Goal: Transaction & Acquisition: Purchase product/service

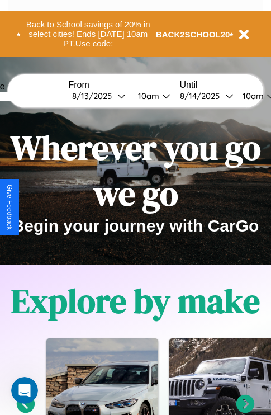
click at [88, 34] on button "Back to School savings of 20% in select cities! Ends 9/1 at 10am PT. Use code:" at bounding box center [88, 34] width 135 height 35
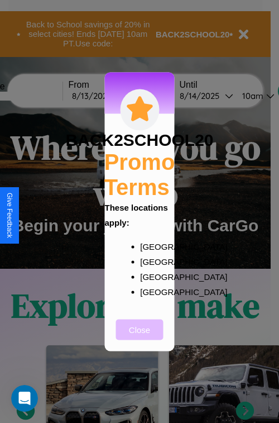
click at [140, 337] on button "Close" at bounding box center [139, 329] width 47 height 21
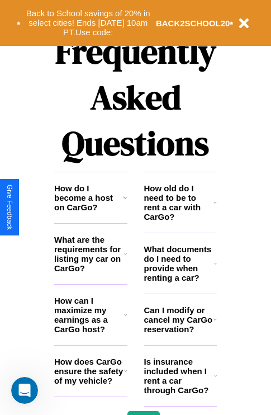
scroll to position [1354, 0]
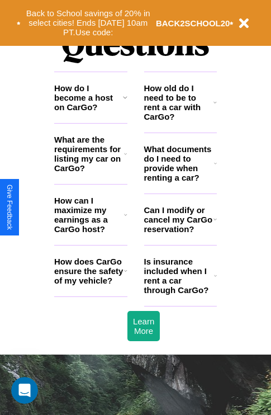
click at [91, 112] on h3 "How do I become a host on CarGo?" at bounding box center [88, 97] width 69 height 28
click at [125, 102] on icon at bounding box center [125, 97] width 4 height 9
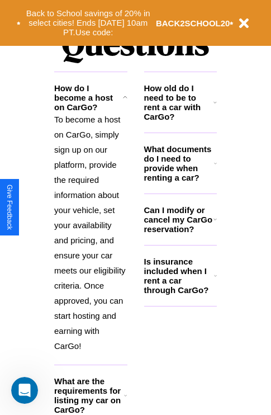
click at [180, 120] on h3 "How old do I need to be to rent a car with CarGo?" at bounding box center [179, 102] width 70 height 38
click at [215, 223] on icon at bounding box center [214, 219] width 3 height 9
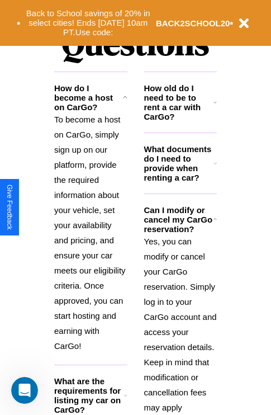
click at [180, 120] on h3 "How old do I need to be to rent a car with CarGo?" at bounding box center [179, 102] width 70 height 38
click at [215, 107] on icon at bounding box center [214, 102] width 3 height 9
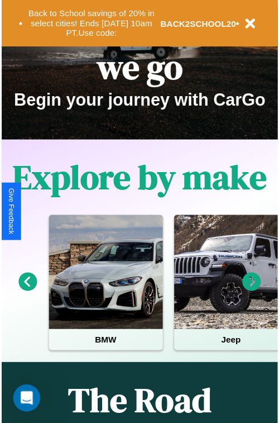
scroll to position [0, 0]
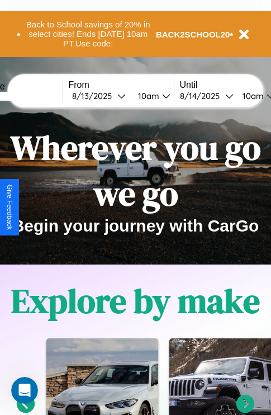
click at [37, 96] on input "text" at bounding box center [21, 96] width 84 height 9
type input "*******"
click at [112, 96] on div "8 / 13 / 2025" at bounding box center [94, 96] width 45 height 11
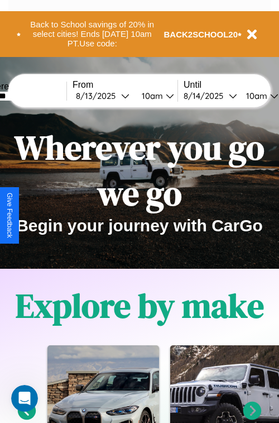
select select "*"
select select "****"
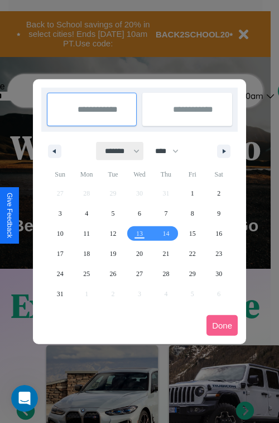
click at [117, 151] on select "******* ******** ***** ***** *** **** **** ****** ********* ******* ******** **…" at bounding box center [120, 151] width 47 height 18
select select "*"
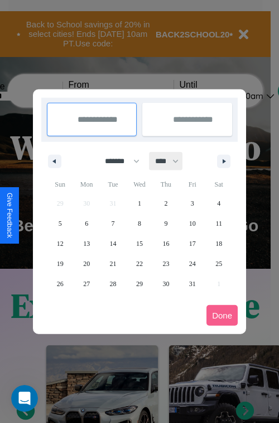
click at [172, 161] on select "**** **** **** **** **** **** **** **** **** **** **** **** **** **** **** ****…" at bounding box center [167, 161] width 34 height 18
select select "****"
click at [192, 203] on span "2" at bounding box center [192, 203] width 3 height 20
type input "**********"
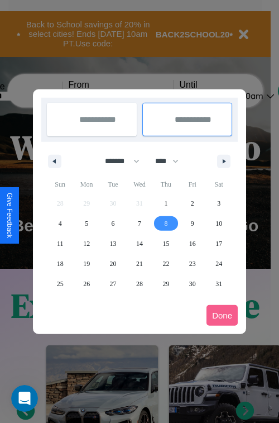
click at [166, 223] on span "8" at bounding box center [165, 223] width 3 height 20
type input "**********"
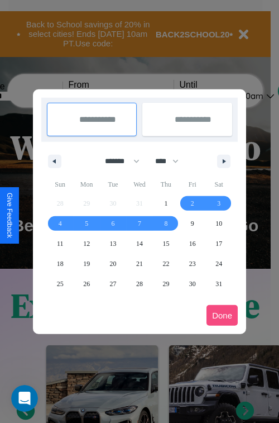
click at [222, 315] on button "Done" at bounding box center [222, 315] width 31 height 21
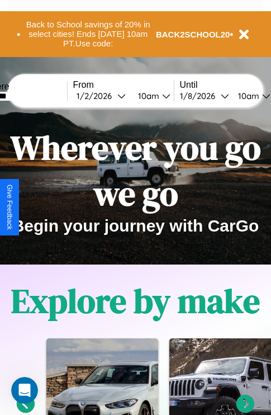
click at [160, 96] on div "10am" at bounding box center [147, 96] width 30 height 11
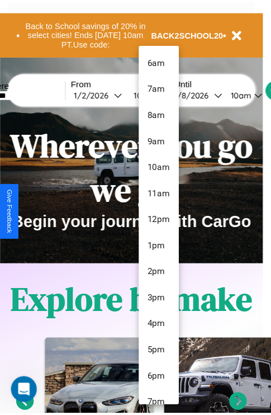
scroll to position [91, 0]
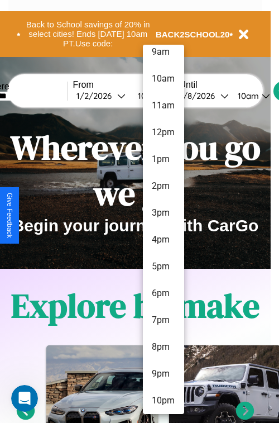
click at [163, 401] on li "10pm" at bounding box center [163, 400] width 41 height 27
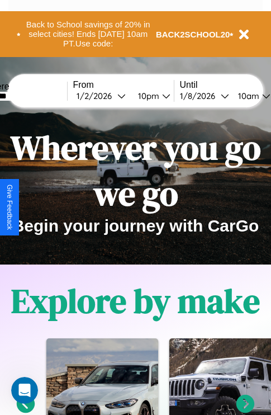
click at [261, 96] on div "10am" at bounding box center [247, 96] width 30 height 11
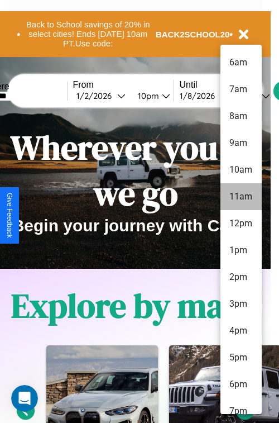
click at [241, 197] on li "11am" at bounding box center [241, 196] width 41 height 27
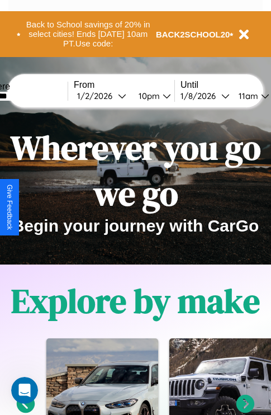
scroll to position [0, 36]
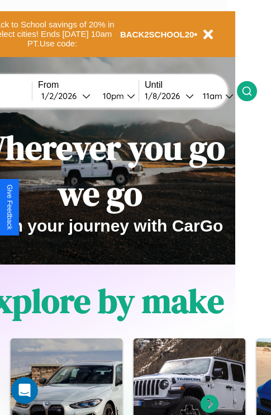
click at [253, 91] on icon at bounding box center [246, 90] width 11 height 11
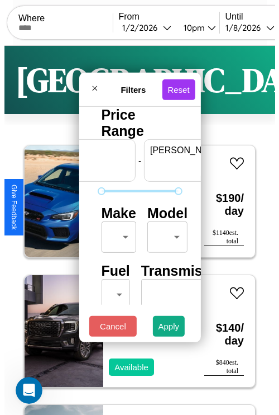
scroll to position [0, 69]
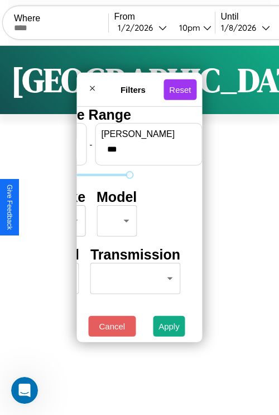
type input "***"
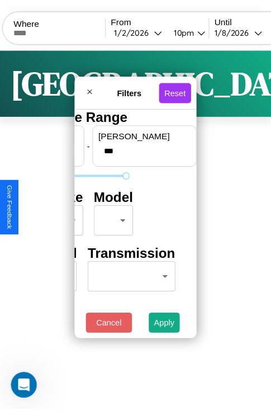
scroll to position [0, 0]
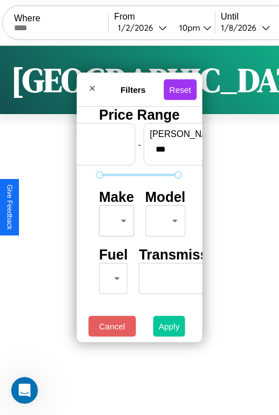
type input "*"
click at [169, 329] on button "Apply" at bounding box center [169, 326] width 32 height 21
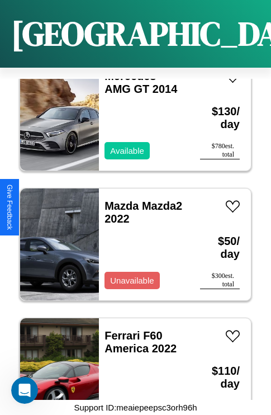
scroll to position [820, 0]
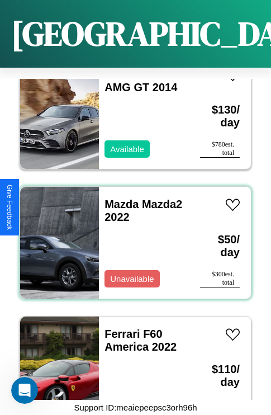
click at [131, 236] on div "Mazda Mazda2 2022 Unavailable" at bounding box center [144, 243] width 90 height 112
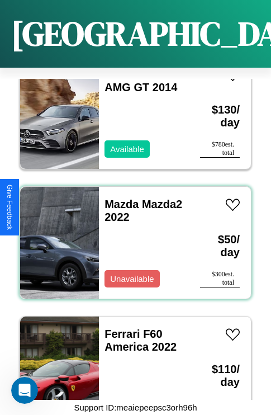
click at [131, 236] on div "Mazda Mazda2 2022 Unavailable" at bounding box center [144, 243] width 90 height 112
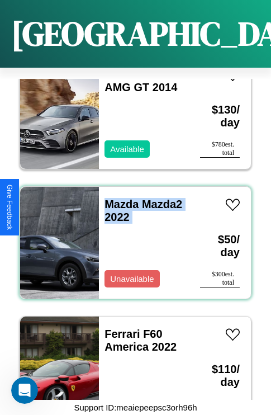
click at [131, 236] on div "Mazda Mazda2 2022 Unavailable" at bounding box center [144, 243] width 90 height 112
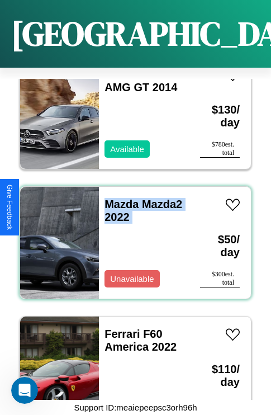
click at [131, 236] on div "Mazda Mazda2 2022 Unavailable" at bounding box center [144, 243] width 90 height 112
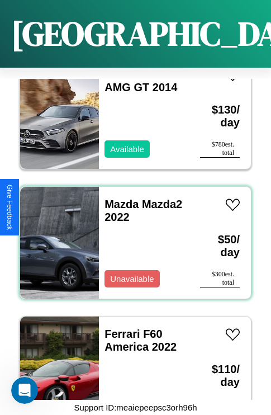
click at [131, 236] on div "Mazda Mazda2 2022 Unavailable" at bounding box center [144, 243] width 90 height 112
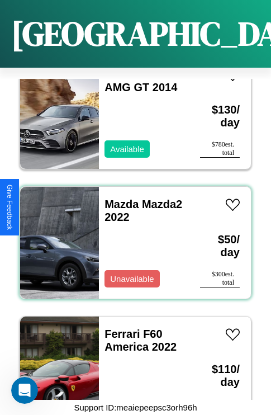
click at [131, 236] on div "Mazda Mazda2 2022 Unavailable" at bounding box center [144, 243] width 90 height 112
click at [118, 198] on link "Mazda Mazda2 2022" at bounding box center [143, 210] width 78 height 25
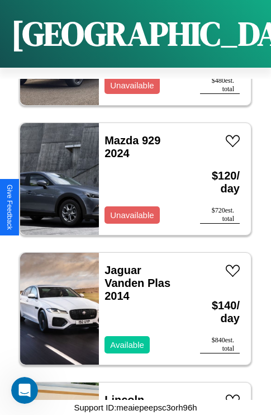
scroll to position [3153, 0]
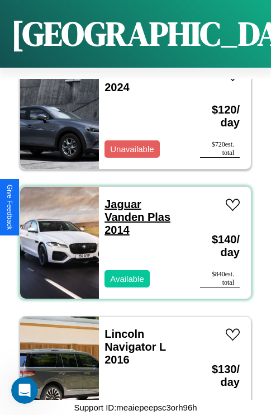
click at [120, 198] on link "Jaguar Vanden Plas 2014" at bounding box center [137, 217] width 66 height 38
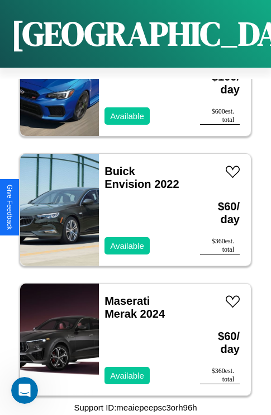
scroll to position [1986, 0]
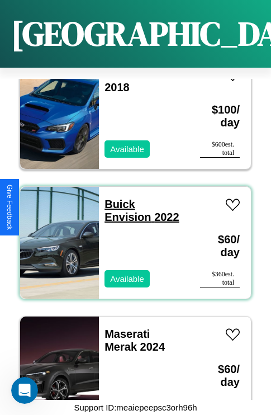
click at [116, 198] on link "Buick Envision 2022" at bounding box center [141, 210] width 74 height 25
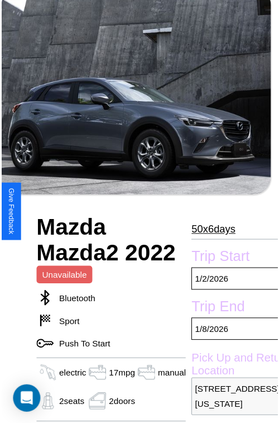
scroll to position [388, 45]
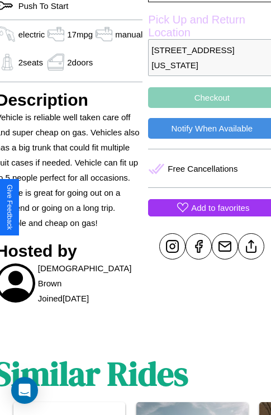
click at [207, 207] on p "Add to favorites" at bounding box center [220, 207] width 58 height 15
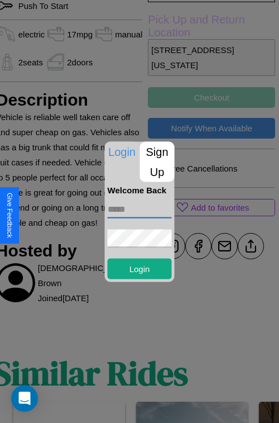
click at [140, 209] on input "text" at bounding box center [140, 209] width 64 height 18
type input "**********"
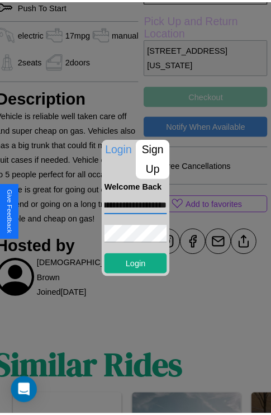
scroll to position [0, 0]
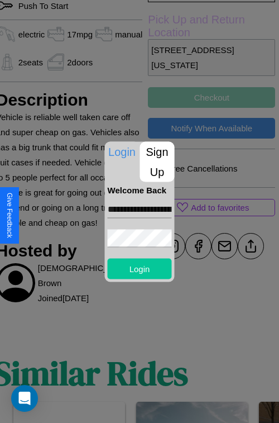
click at [140, 268] on button "Login" at bounding box center [140, 268] width 64 height 21
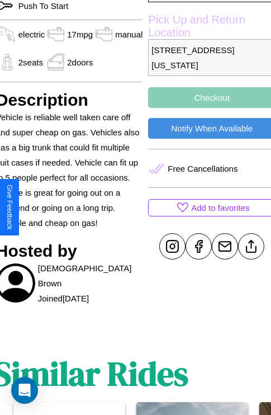
scroll to position [388, 45]
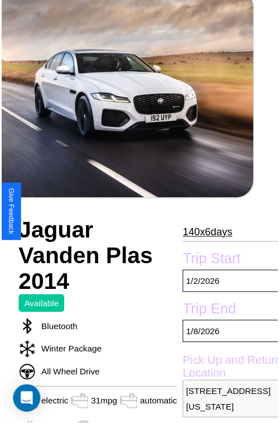
scroll to position [123, 54]
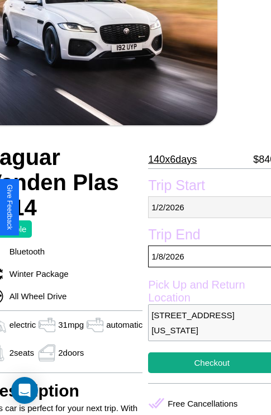
click at [207, 207] on p "[DATE]" at bounding box center [211, 207] width 127 height 22
select select "*"
select select "****"
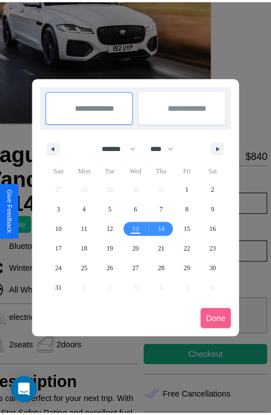
scroll to position [0, 54]
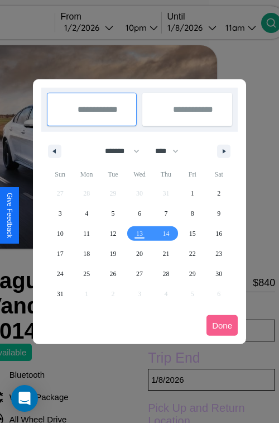
click at [106, 27] on div at bounding box center [139, 211] width 279 height 423
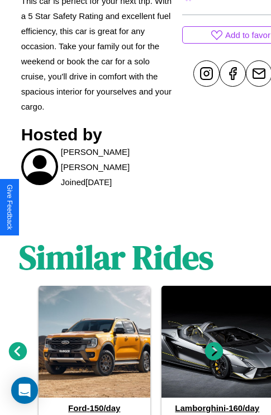
scroll to position [570, 17]
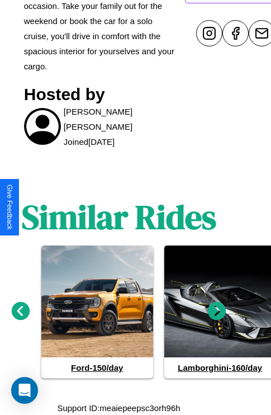
click at [217, 311] on icon at bounding box center [217, 311] width 18 height 18
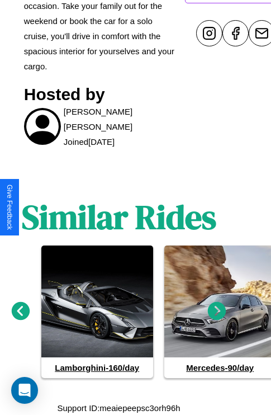
click at [217, 311] on icon at bounding box center [217, 311] width 18 height 18
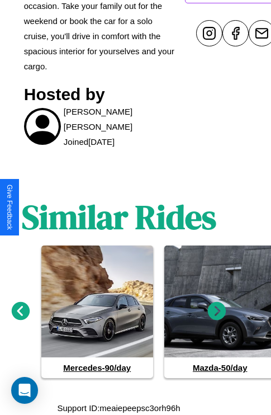
click at [217, 311] on icon at bounding box center [217, 311] width 18 height 18
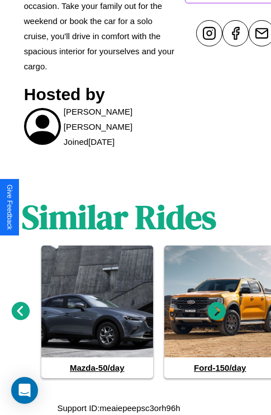
click at [20, 311] on icon at bounding box center [21, 311] width 18 height 18
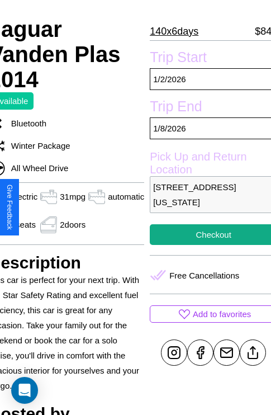
scroll to position [239, 54]
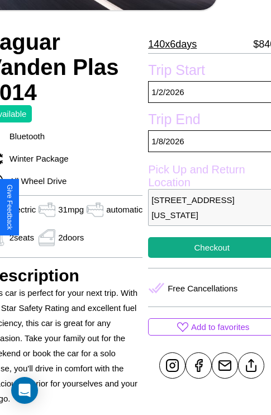
click at [207, 207] on p "4458 Front Street Atlanta Georgia 45220 United States" at bounding box center [211, 207] width 127 height 37
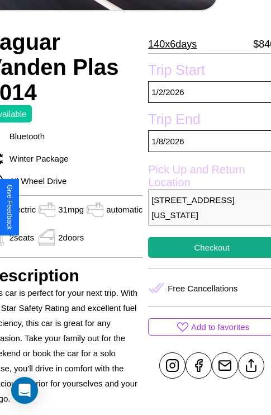
click at [207, 207] on p "4458 Front Street Atlanta Georgia 45220 United States" at bounding box center [211, 207] width 127 height 37
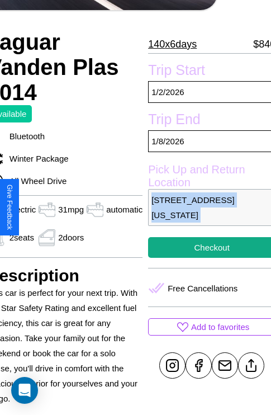
click at [207, 207] on p "4458 Front Street Atlanta Georgia 45220 United States" at bounding box center [211, 207] width 127 height 37
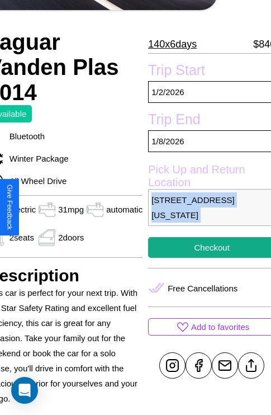
click at [207, 207] on p "4458 Front Street Atlanta Georgia 45220 United States" at bounding box center [211, 207] width 127 height 37
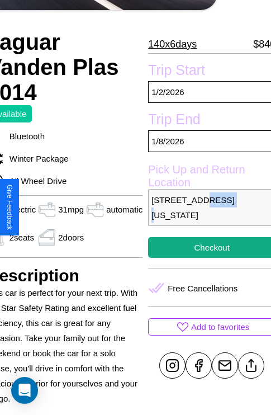
click at [207, 207] on p "4458 Front Street Atlanta Georgia 45220 United States" at bounding box center [211, 207] width 127 height 37
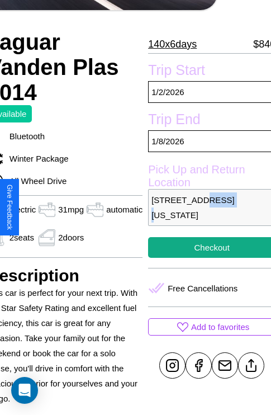
click at [207, 207] on p "4458 Front Street Atlanta Georgia 45220 United States" at bounding box center [211, 207] width 127 height 37
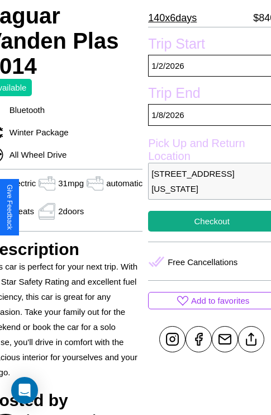
scroll to position [279, 54]
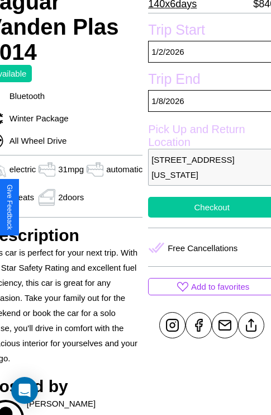
click at [207, 207] on button "Checkout" at bounding box center [211, 207] width 127 height 21
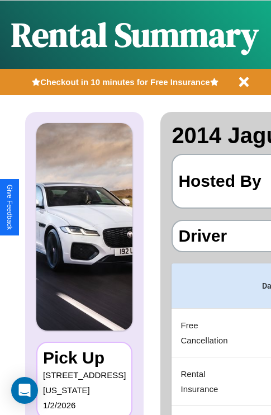
scroll to position [0, 211]
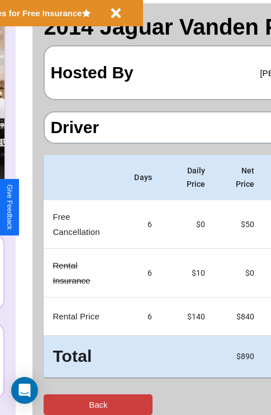
click at [54, 404] on button "Back" at bounding box center [98, 404] width 109 height 21
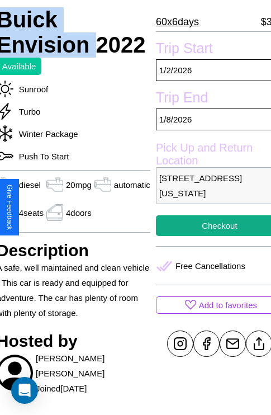
scroll to position [278, 49]
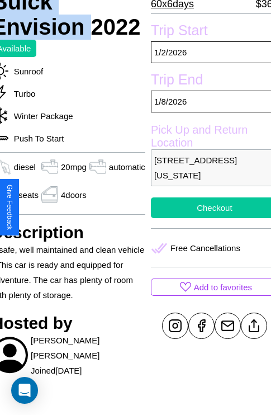
click at [207, 207] on button "Checkout" at bounding box center [214, 207] width 127 height 21
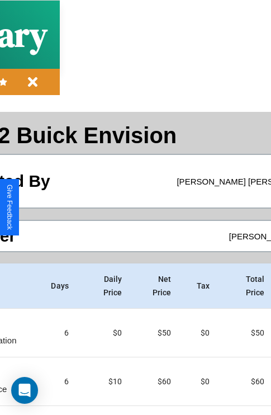
scroll to position [108, 128]
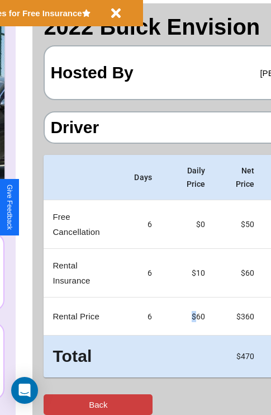
click at [54, 404] on button "Back" at bounding box center [98, 404] width 109 height 21
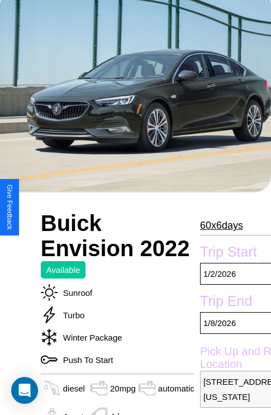
scroll to position [531, 0]
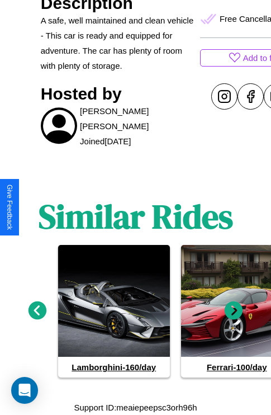
click at [234, 311] on icon at bounding box center [234, 310] width 18 height 18
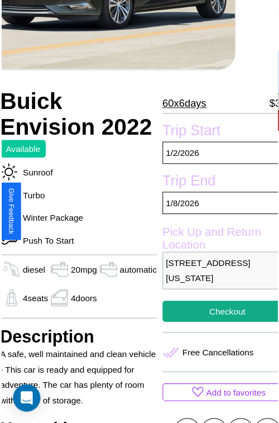
scroll to position [122, 49]
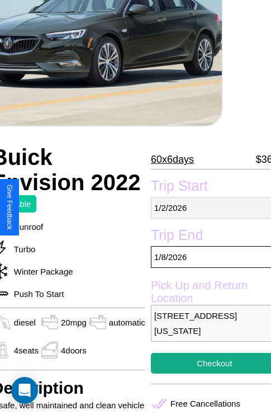
click at [207, 207] on p "1 / 2 / 2026" at bounding box center [214, 208] width 127 height 22
select select "*"
select select "****"
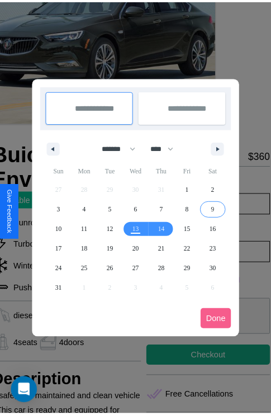
scroll to position [0, 49]
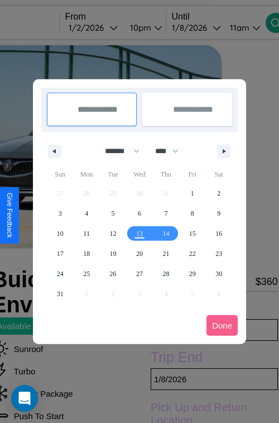
click at [110, 27] on div at bounding box center [139, 211] width 279 height 423
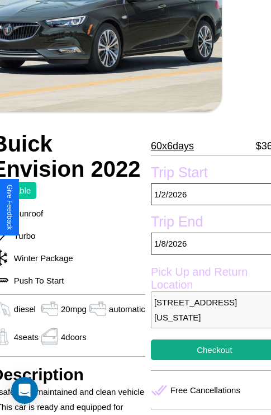
scroll to position [278, 49]
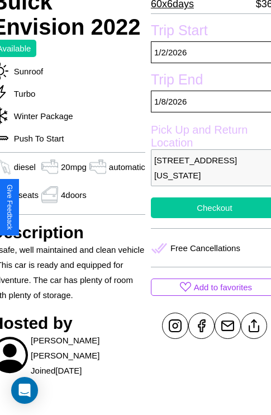
click at [207, 207] on button "Checkout" at bounding box center [214, 207] width 127 height 21
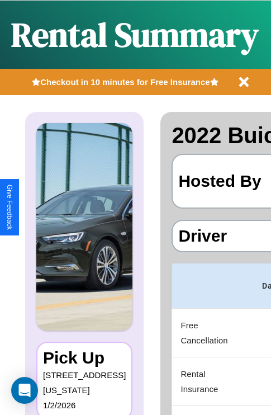
scroll to position [0, 211]
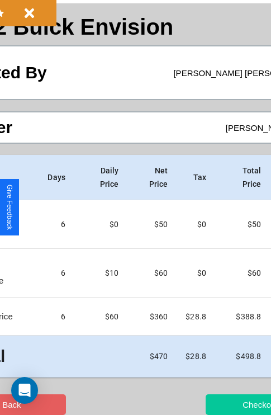
click at [216, 404] on button "Checkout" at bounding box center [260, 404] width 109 height 21
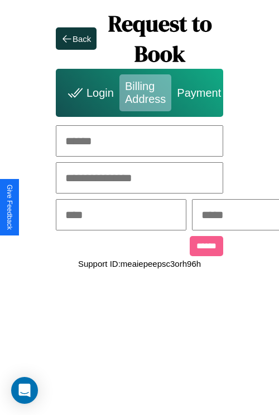
click at [140, 141] on input "text" at bounding box center [140, 140] width 168 height 31
type input "**********"
click at [139, 216] on input "text" at bounding box center [121, 214] width 131 height 31
type input "********"
click at [254, 216] on input "text" at bounding box center [257, 214] width 131 height 31
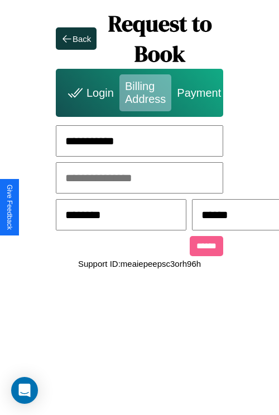
scroll to position [0, 289]
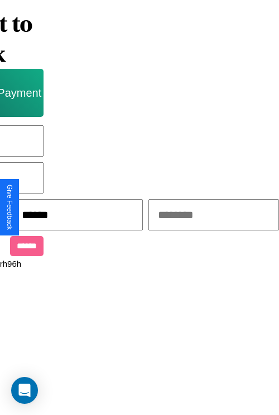
type input "******"
click at [196, 216] on input "text" at bounding box center [214, 214] width 131 height 31
type input "*****"
click at [17, 248] on input "******" at bounding box center [27, 246] width 34 height 20
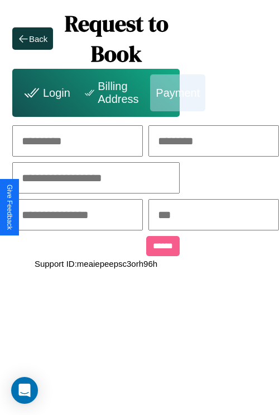
scroll to position [0, 116]
click at [53, 141] on input "text" at bounding box center [77, 140] width 131 height 31
type input "*********"
click at [217, 141] on input "text" at bounding box center [214, 140] width 131 height 31
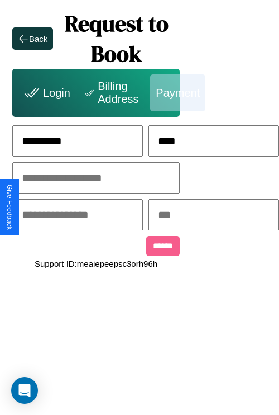
type input "****"
click at [74, 178] on input "text" at bounding box center [96, 177] width 168 height 31
type input "**********"
click at [75, 216] on input "text" at bounding box center [77, 214] width 131 height 31
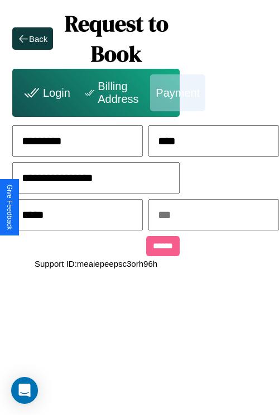
type input "*****"
click at [218, 216] on input "text" at bounding box center [214, 214] width 131 height 31
type input "***"
click at [146, 248] on input "******" at bounding box center [163, 246] width 34 height 20
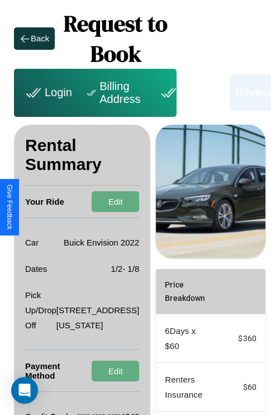
scroll to position [183, 40]
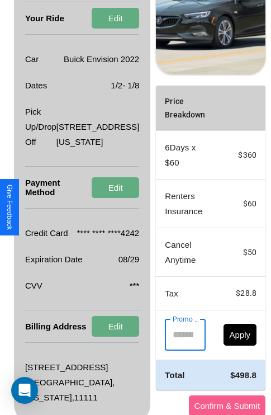
click at [165, 350] on input "Promo Code" at bounding box center [179, 334] width 28 height 31
type input "**********"
click at [223, 345] on button "Apply" at bounding box center [240, 334] width 34 height 22
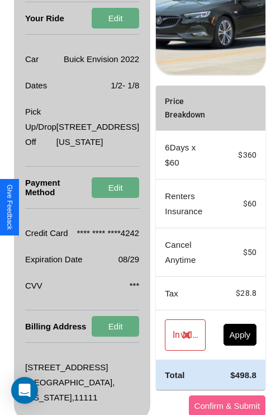
scroll to position [0, 40]
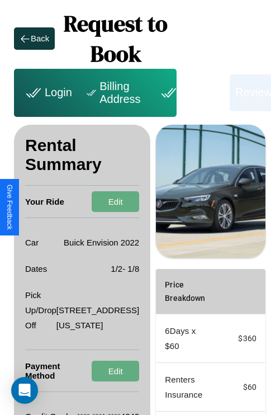
click at [115, 92] on div "Billing Address" at bounding box center [115, 92] width 74 height 37
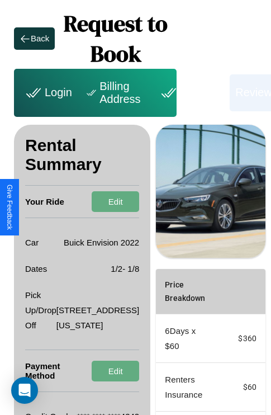
click at [115, 92] on div "Billing Address" at bounding box center [115, 92] width 74 height 37
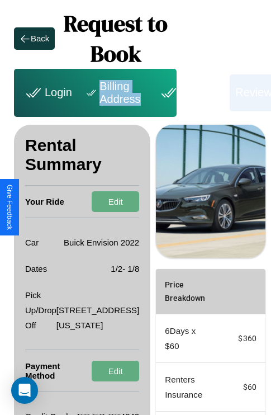
click at [115, 92] on div "Billing Address" at bounding box center [115, 92] width 74 height 37
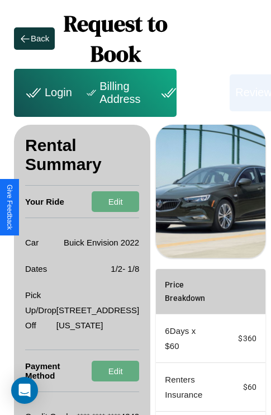
click at [115, 92] on div "Billing Address" at bounding box center [115, 92] width 74 height 37
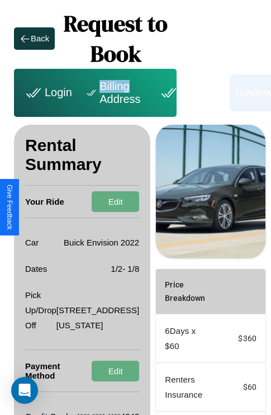
click at [115, 92] on div "Billing Address" at bounding box center [115, 92] width 74 height 37
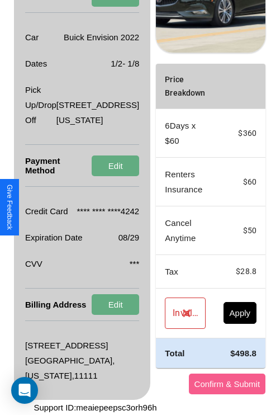
scroll to position [269, 40]
click at [194, 383] on button "Confirm & Submit" at bounding box center [227, 383] width 77 height 21
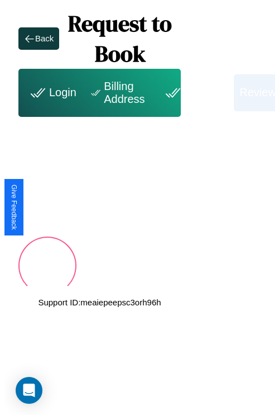
scroll to position [0, 40]
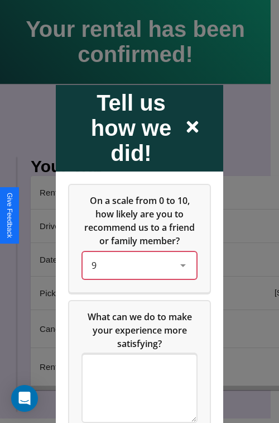
click at [136, 272] on div "9" at bounding box center [131, 264] width 78 height 13
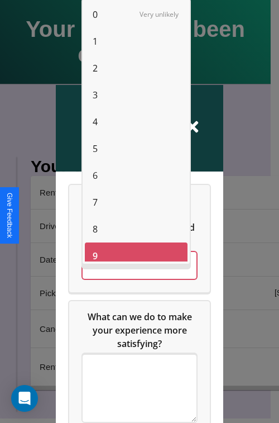
scroll to position [8, 0]
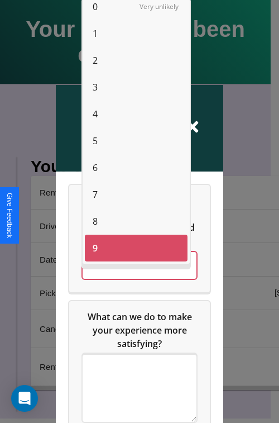
click at [95, 114] on span "4" at bounding box center [95, 113] width 5 height 13
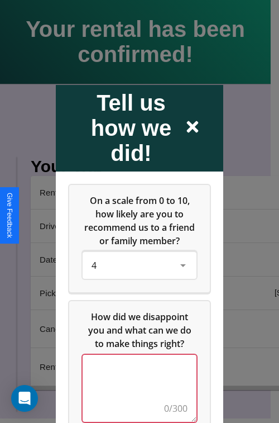
click at [136, 395] on textarea at bounding box center [140, 387] width 114 height 67
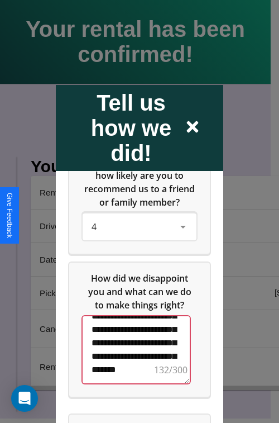
scroll to position [86, 0]
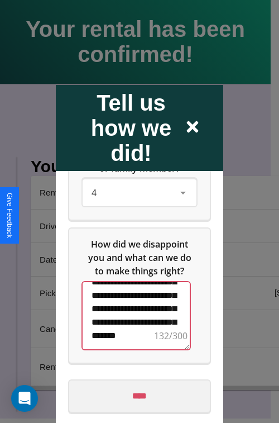
type textarea "**********"
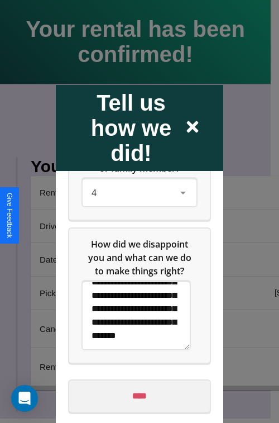
click at [136, 396] on input "****" at bounding box center [139, 395] width 141 height 31
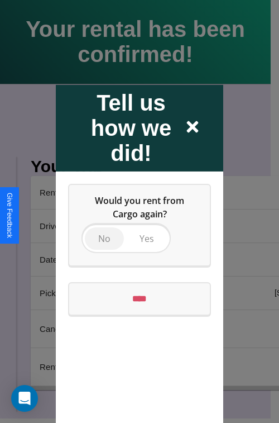
click at [104, 238] on span "No" at bounding box center [104, 238] width 12 height 12
click at [140, 298] on input "****" at bounding box center [139, 298] width 141 height 31
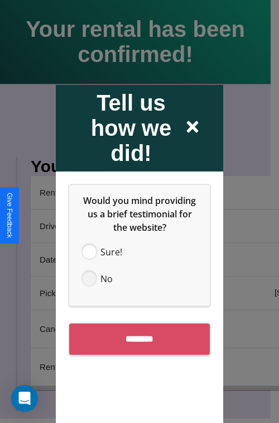
click at [89, 278] on span at bounding box center [89, 278] width 13 height 13
